Goal: Find specific page/section: Find specific page/section

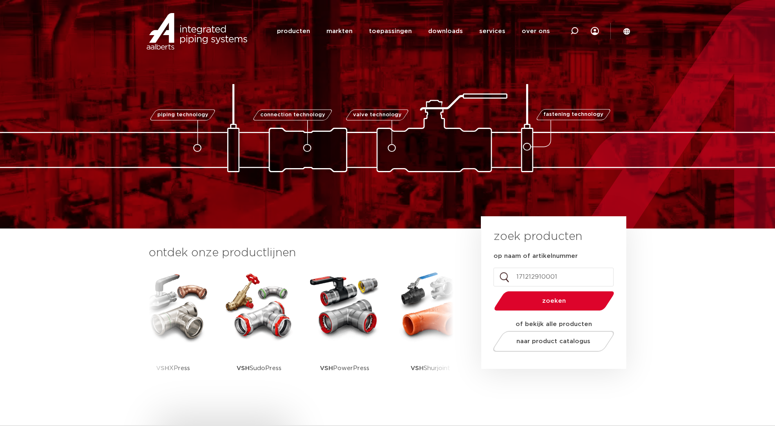
type input "171212910001"
click at [557, 303] on span "zoeken" at bounding box center [554, 301] width 78 height 6
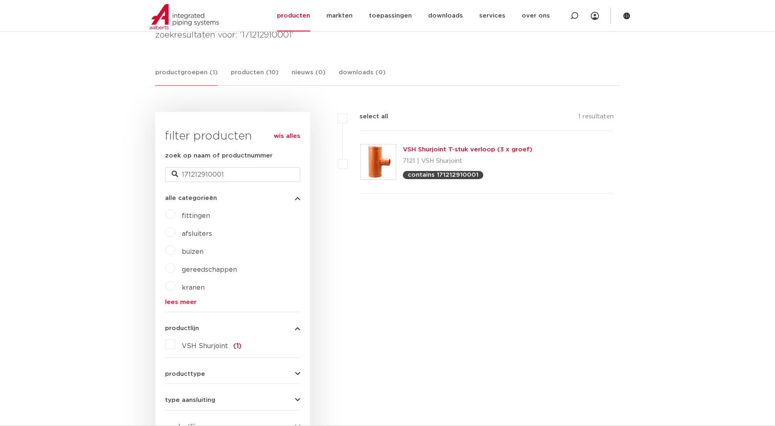
click at [444, 147] on link "VSH Shurjoint T-stuk verloop (3 x groef)" at bounding box center [467, 150] width 129 height 6
click at [439, 150] on link "VSH Shurjoint T-stuk verloop (3 x groef)" at bounding box center [467, 150] width 129 height 6
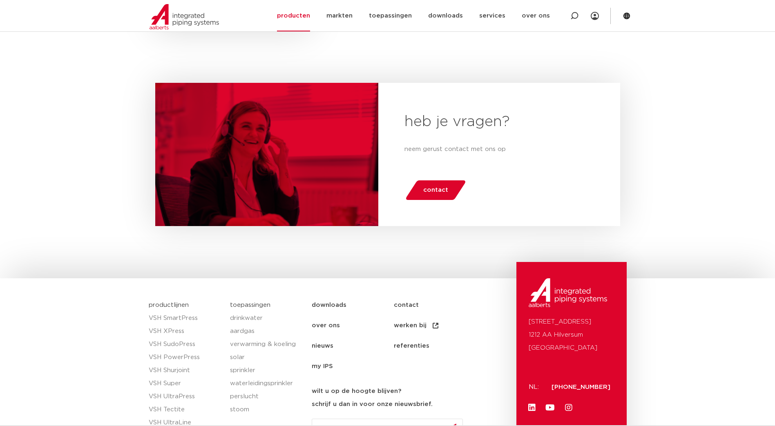
scroll to position [660, 0]
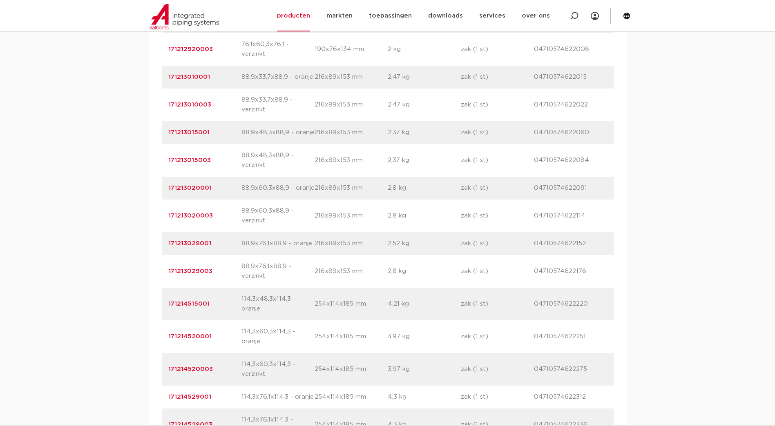
scroll to position [898, 0]
